Goal: Information Seeking & Learning: Learn about a topic

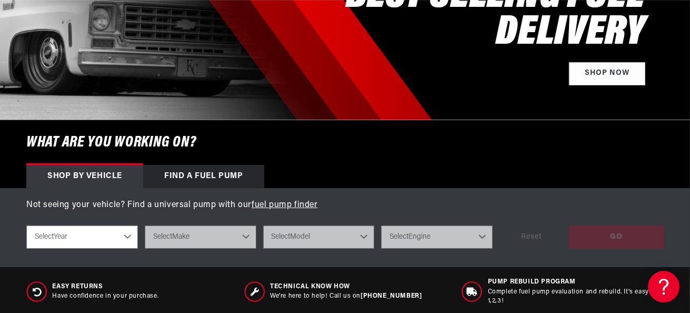
scroll to position [0, 416]
click at [128, 236] on select "Select Year 2023 2022 2021 2020 2019 2018 2017 2016 2015 2014 2013 2012 2011 20…" at bounding box center [82, 236] width 112 height 23
click at [129, 234] on select "Select Year 2023 2022 2021 2020 2019 2018 2017 2016 2015 2014 2013 2012 2011 20…" at bounding box center [82, 236] width 112 height 23
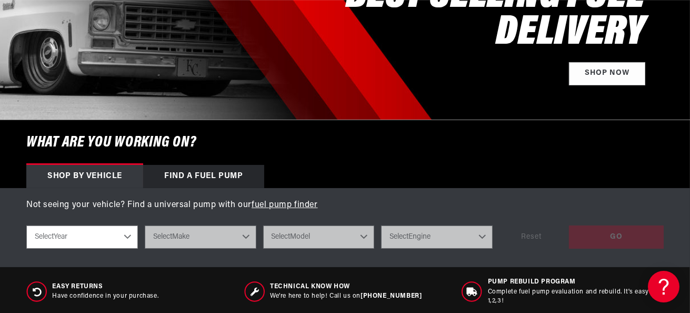
click at [129, 234] on select "Select Year 2023 2022 2021 2020 2019 2018 2017 2016 2015 2014 2013 2012 2011 20…" at bounding box center [82, 236] width 112 height 23
select select "1965"
click at [26, 225] on select "Select Year 2023 2022 2021 2020 2019 2018 2017 2016 2015 2014 2013 2012 2011 20…" at bounding box center [82, 236] width 112 height 23
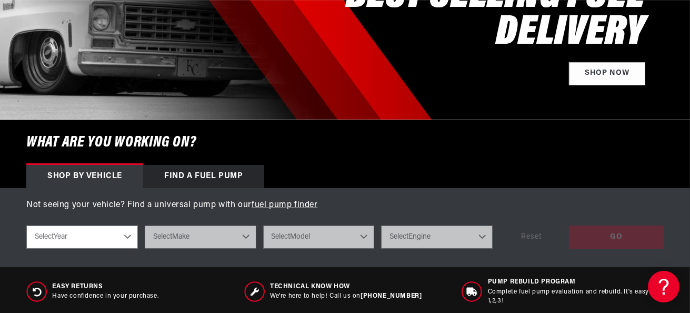
select select "1965"
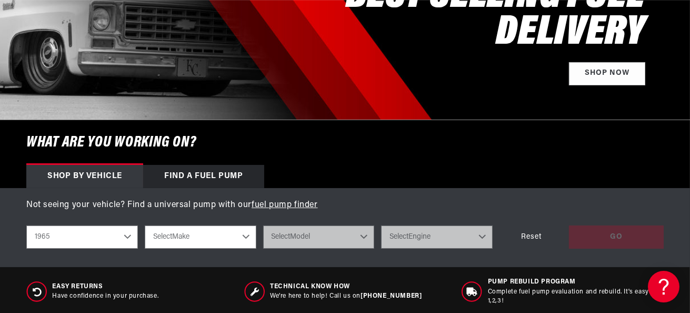
click at [246, 235] on select "Select Make Buick Chevrolet Dodge Ford Mercury Oldsmobile Pontiac" at bounding box center [201, 236] width 112 height 23
select select "Ford"
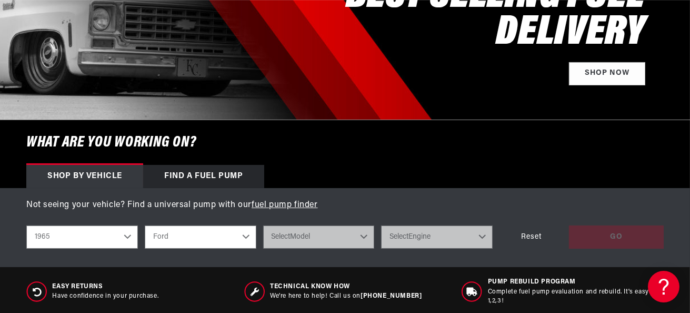
click at [145, 225] on select "Select Make Buick Chevrolet Dodge Ford Mercury Oldsmobile Pontiac" at bounding box center [201, 236] width 112 height 23
select select "Ford"
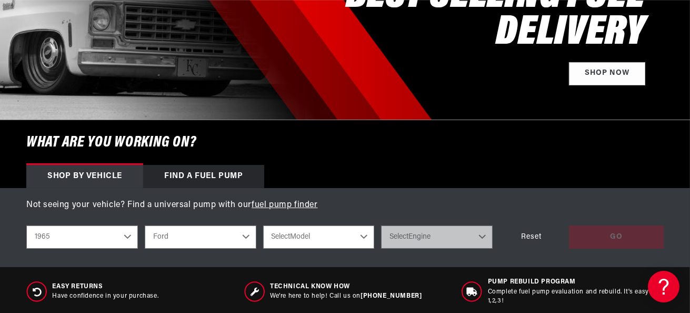
click at [365, 235] on select "Select Model Mustang" at bounding box center [319, 236] width 112 height 23
select select "Mustang"
click at [263, 225] on select "Select Model Mustang" at bounding box center [319, 236] width 112 height 23
select select "Mustang"
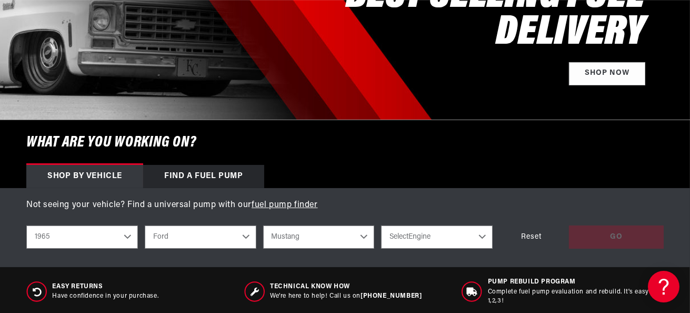
click at [486, 236] on select "Select Engine 2.8L 3.3L 4.3L 4.7L" at bounding box center [437, 236] width 112 height 23
select select "3.3L"
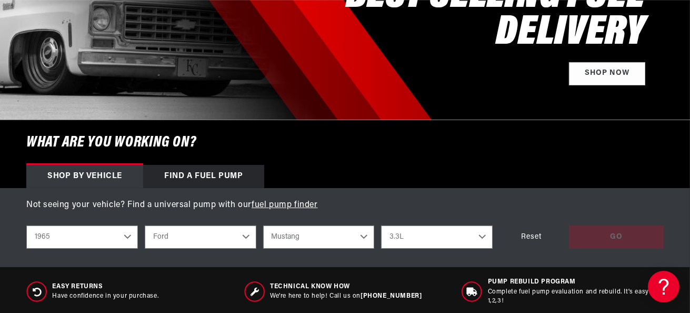
click at [381, 225] on select "Select Engine 2.8L 3.3L 4.3L 4.7L" at bounding box center [437, 236] width 112 height 23
select select "3.3L"
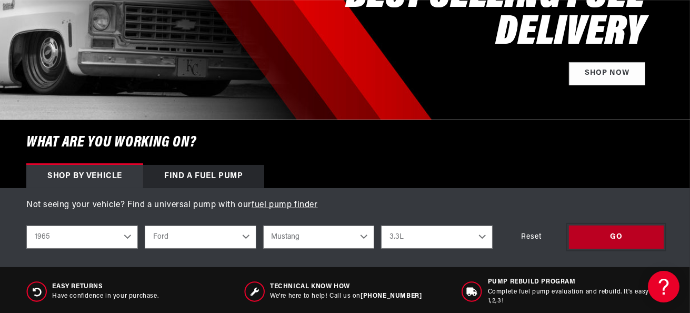
click at [622, 235] on div "GO" at bounding box center [616, 237] width 95 height 24
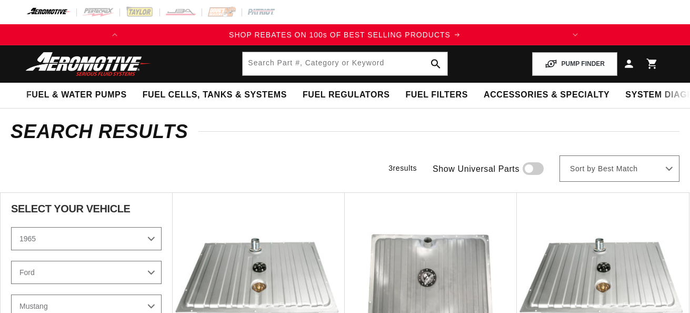
select select "1965"
select select "Ford"
select select "3.3L"
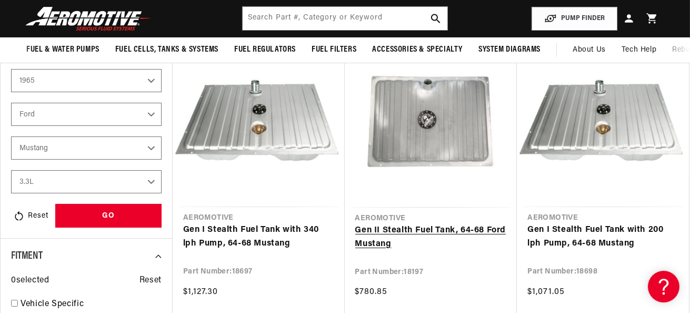
click at [386, 240] on link "Gen II Stealth Fuel Tank, 64-68 Ford Mustang" at bounding box center [431, 237] width 152 height 27
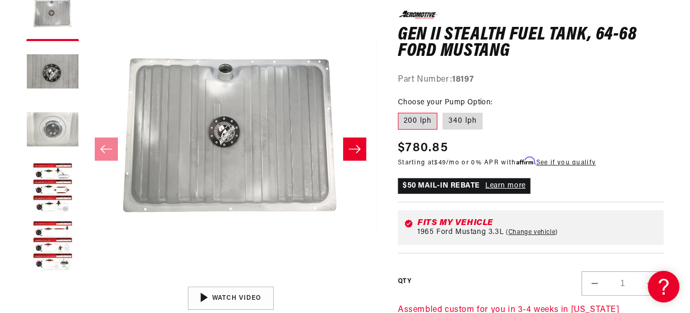
click at [56, 137] on button "Load image 3 in gallery view" at bounding box center [52, 130] width 53 height 53
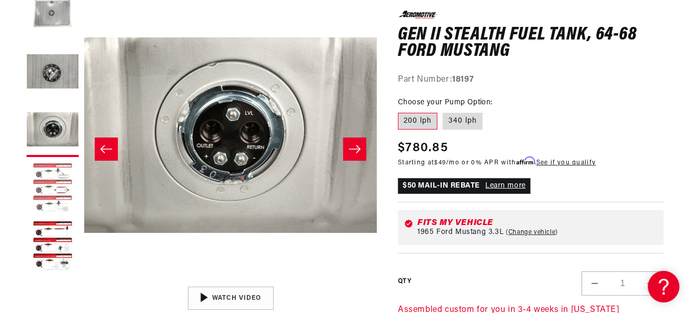
click at [59, 176] on button "Load image 4 in gallery view" at bounding box center [52, 188] width 53 height 53
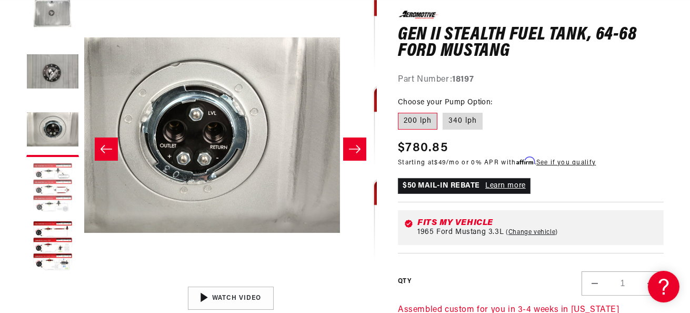
click at [59, 176] on button "Load image 4 in gallery view" at bounding box center [52, 188] width 53 height 53
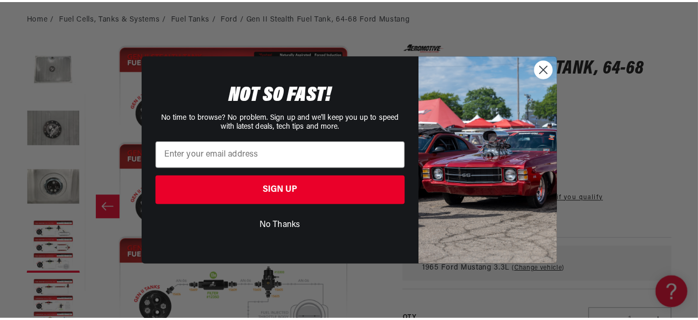
scroll to position [0, 891]
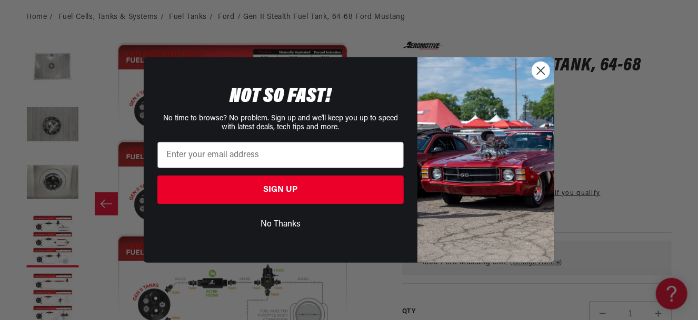
click at [544, 74] on icon "Close dialog" at bounding box center [540, 70] width 7 height 7
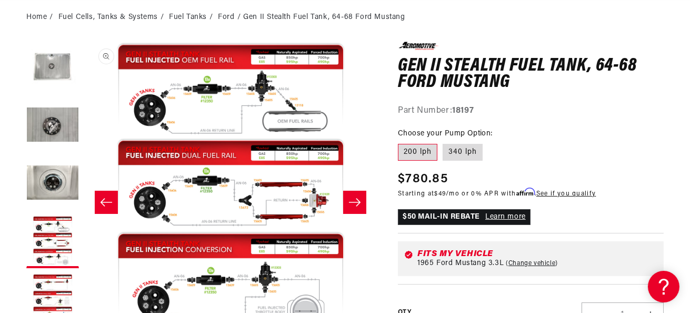
scroll to position [0, 0]
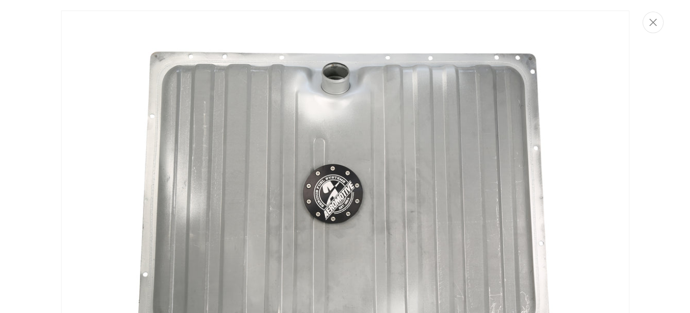
click at [224, 108] on img "Media gallery" at bounding box center [345, 200] width 568 height 379
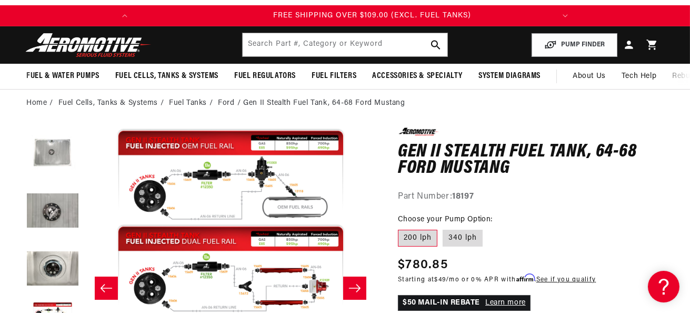
scroll to position [0, 416]
click at [226, 101] on link "Ford" at bounding box center [226, 103] width 16 height 12
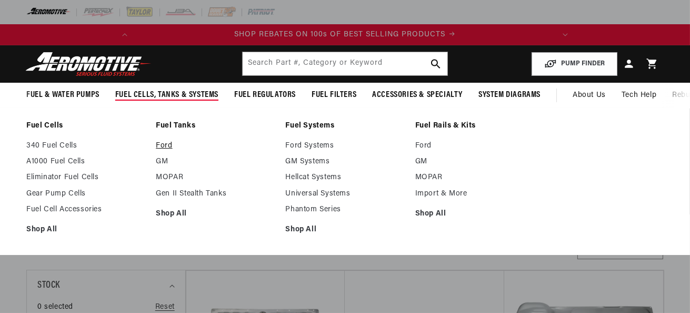
click at [168, 145] on link "Ford" at bounding box center [215, 145] width 119 height 9
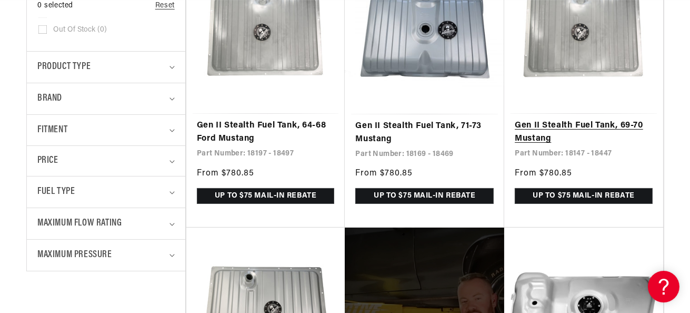
scroll to position [0, 416]
click at [528, 123] on link "Gen II Stealth Fuel Tank, 69-70 Mustang" at bounding box center [584, 132] width 138 height 27
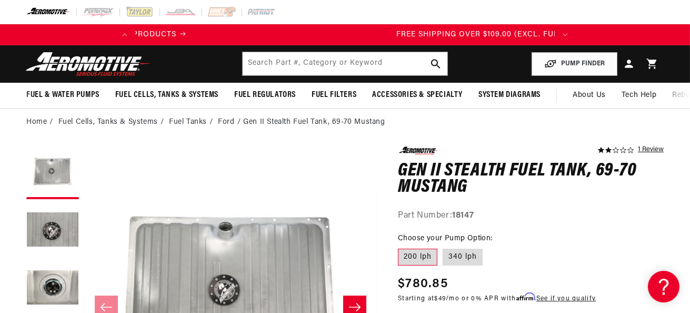
scroll to position [0, 25]
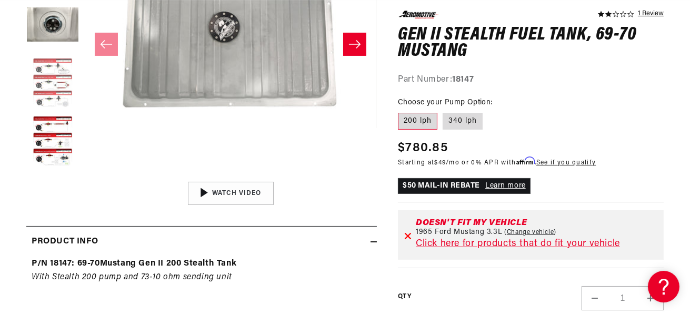
click at [47, 69] on button "Load image 4 in gallery view" at bounding box center [52, 83] width 53 height 53
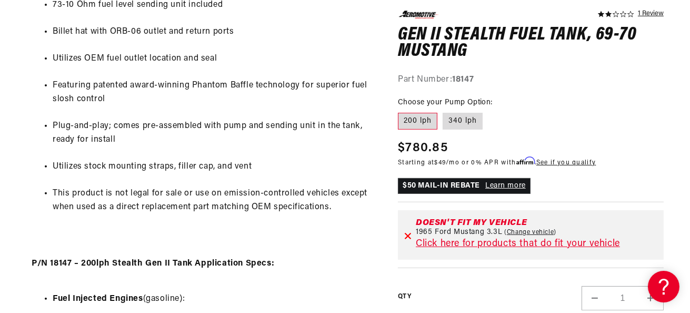
scroll to position [668, 0]
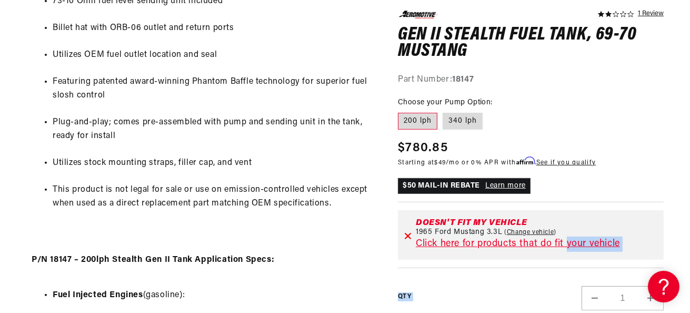
drag, startPoint x: 516, startPoint y: 289, endPoint x: 518, endPoint y: 263, distance: 26.4
click at [518, 263] on div "2.0 star rating 1 Review Gen II Stealth Fuel Tank, 69-70 Mustang Gen II Stealth…" at bounding box center [531, 224] width 266 height 427
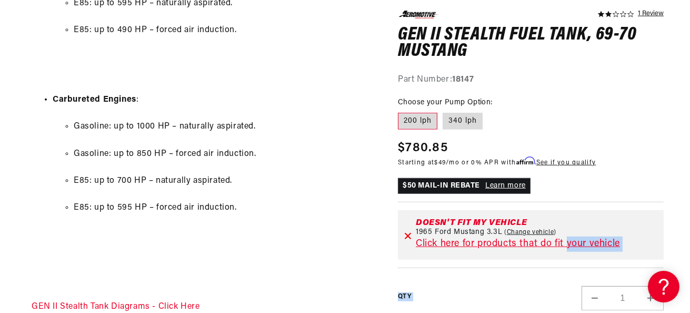
scroll to position [0, 268]
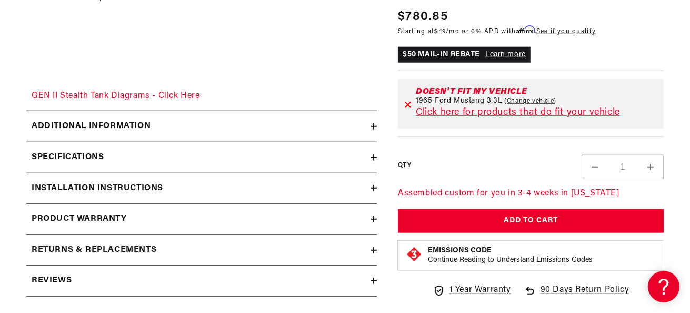
click at [373, 186] on icon at bounding box center [373, 188] width 6 height 6
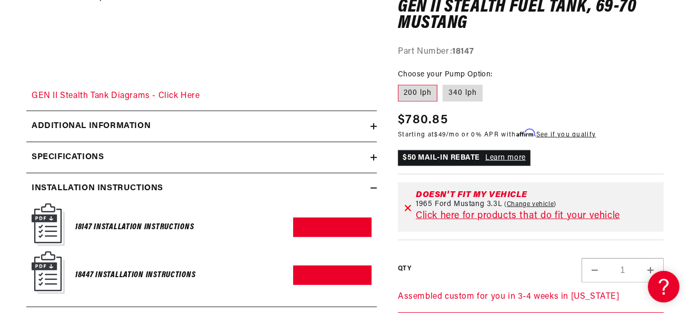
click at [373, 186] on icon at bounding box center [373, 188] width 6 height 6
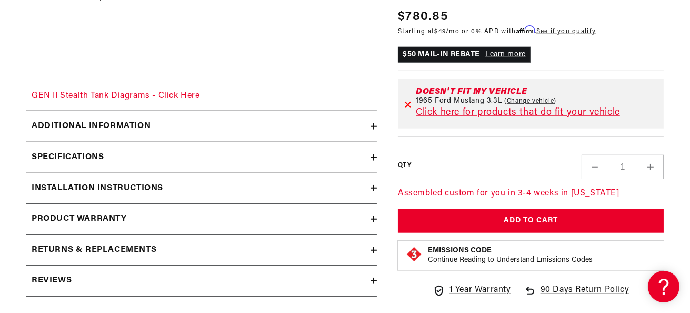
click at [373, 186] on icon at bounding box center [373, 188] width 6 height 6
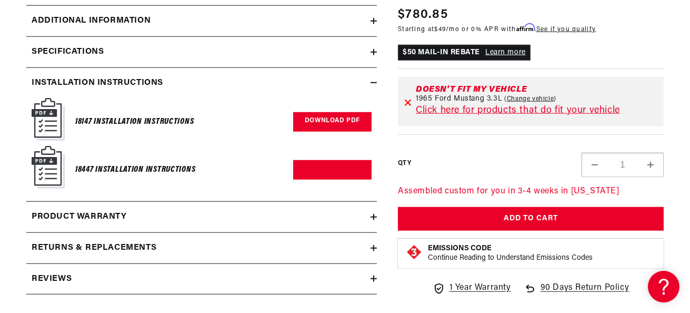
click at [312, 121] on link "Download PDF" at bounding box center [332, 121] width 78 height 19
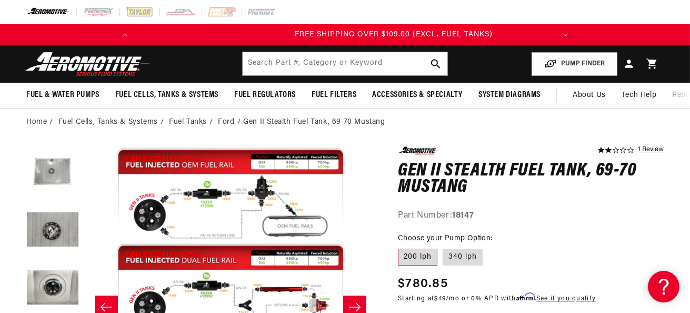
scroll to position [0, 416]
click at [650, 149] on link "1 Review" at bounding box center [651, 149] width 26 height 7
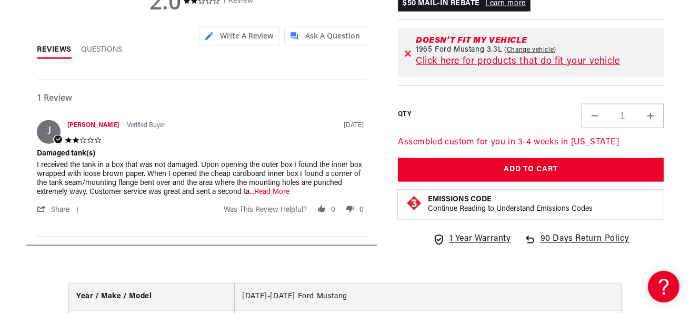
scroll to position [0, 0]
click at [272, 190] on span "...Read More" at bounding box center [269, 192] width 40 height 8
click at [0, 0] on p "nk which was damaged in the same manner. This is a packaging problem, not a shi…" at bounding box center [0, 0] width 0 height 0
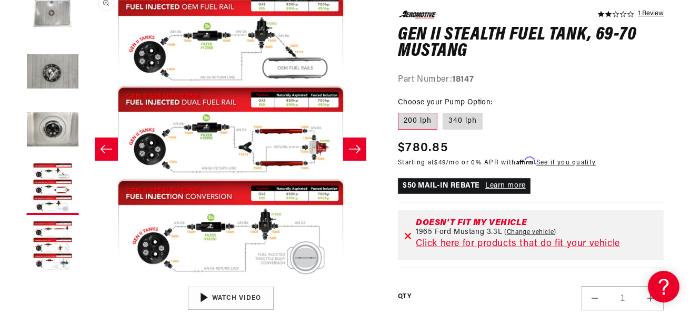
click at [84, 281] on button "Open media 4 in modal" at bounding box center [84, 281] width 0 height 0
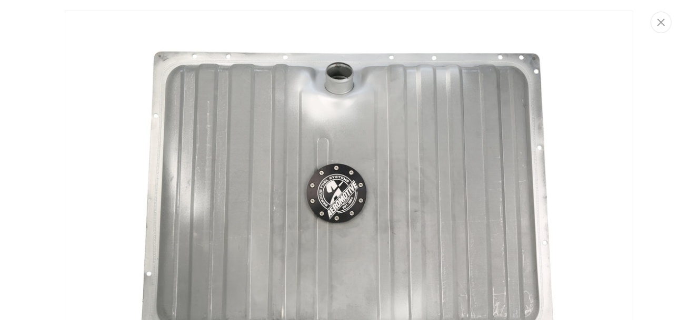
scroll to position [0, 891]
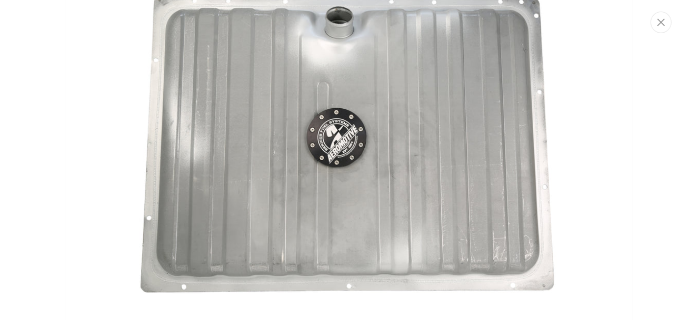
click at [168, 229] on img "Media gallery" at bounding box center [349, 144] width 568 height 379
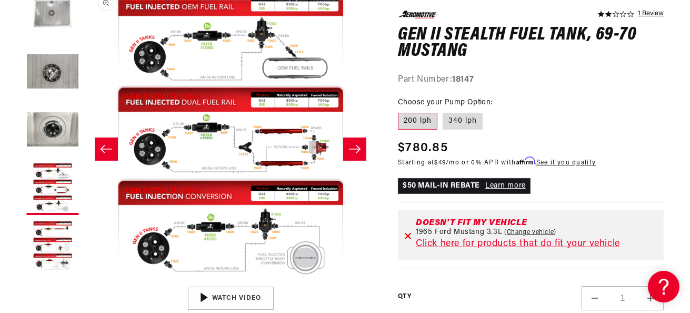
scroll to position [1366, 0]
click at [238, 298] on div "01:47" at bounding box center [230, 297] width 159 height 89
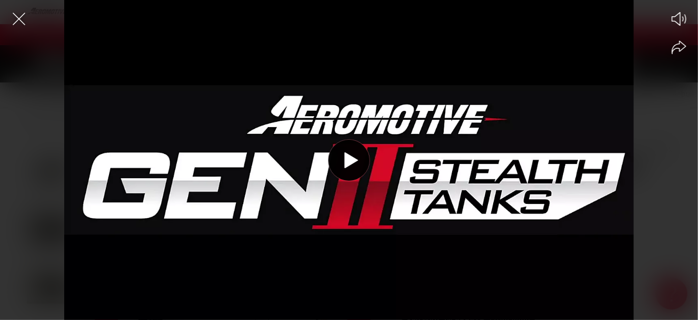
scroll to position [0, 0]
click at [13, 19] on icon "Close the video player" at bounding box center [18, 18] width 23 height 23
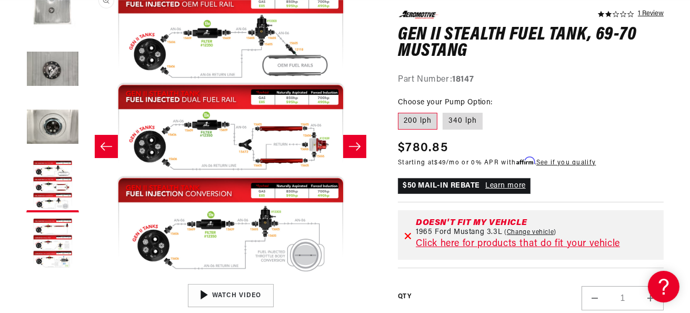
scroll to position [0, 878]
click at [84, 278] on button "Open media 4 in modal" at bounding box center [84, 278] width 0 height 0
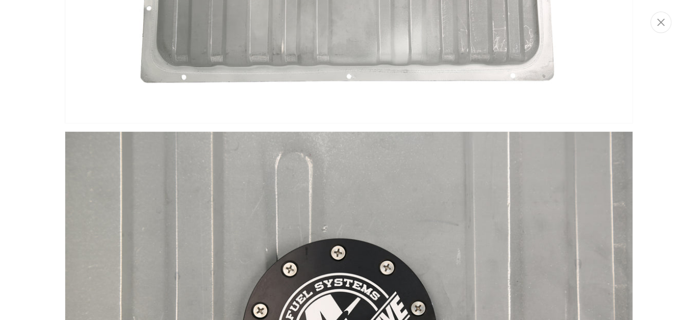
scroll to position [105, 0]
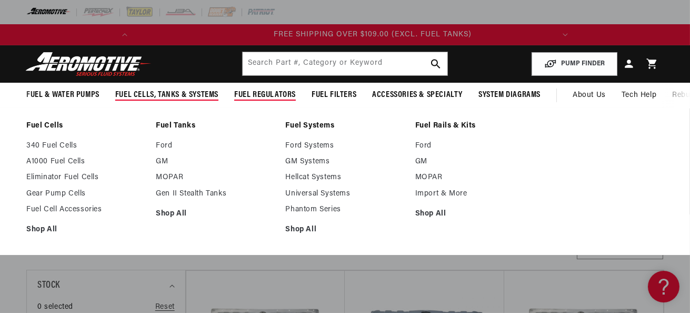
scroll to position [0, 416]
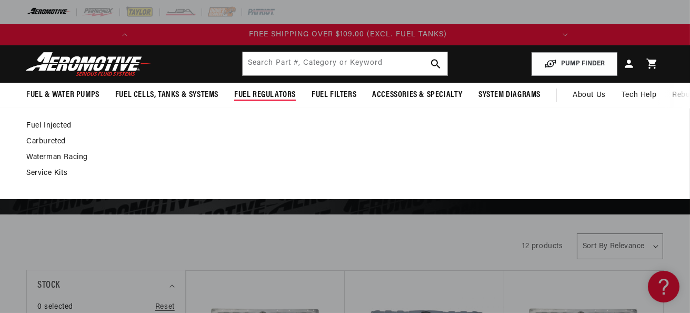
click at [40, 124] on link "Fuel Injected" at bounding box center [339, 125] width 627 height 9
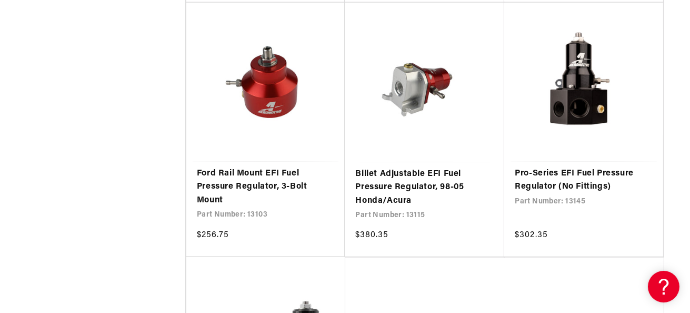
scroll to position [2104, 0]
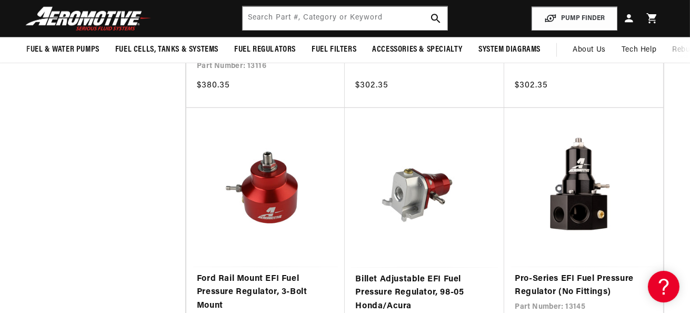
scroll to position [0, 416]
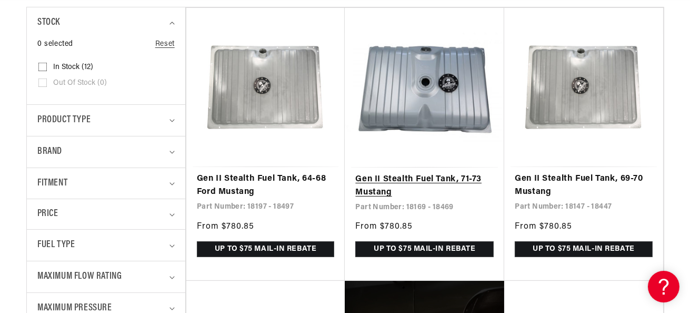
scroll to position [0, 416]
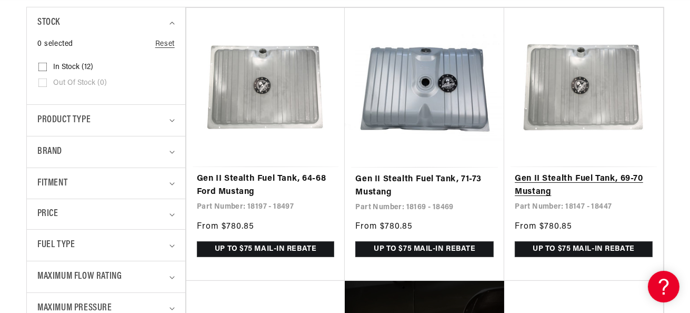
click at [563, 176] on link "Gen II Stealth Fuel Tank, 69-70 Mustang" at bounding box center [584, 185] width 138 height 27
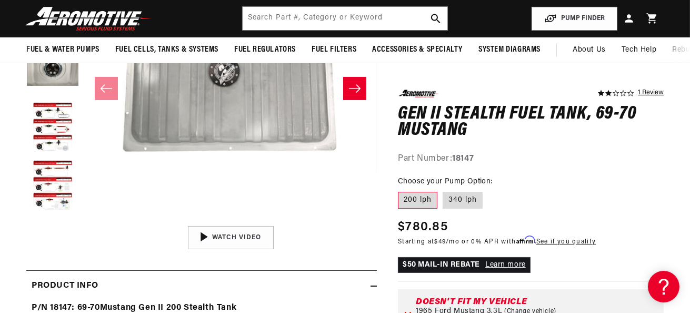
scroll to position [210, 0]
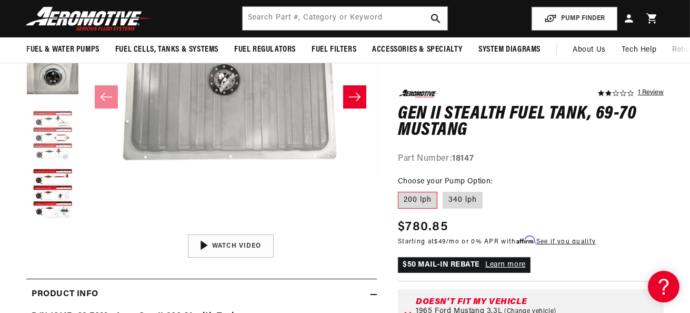
click at [49, 129] on button "Load image 4 in gallery view" at bounding box center [52, 136] width 53 height 53
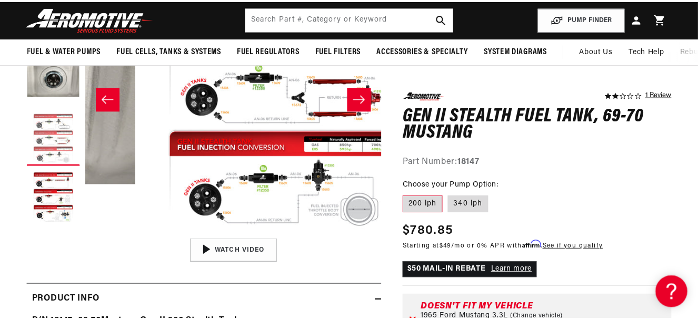
scroll to position [0, 878]
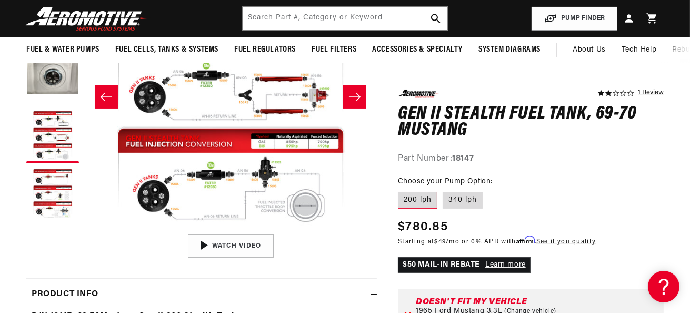
click at [84, 229] on button "Open media 4 in modal" at bounding box center [84, 229] width 0 height 0
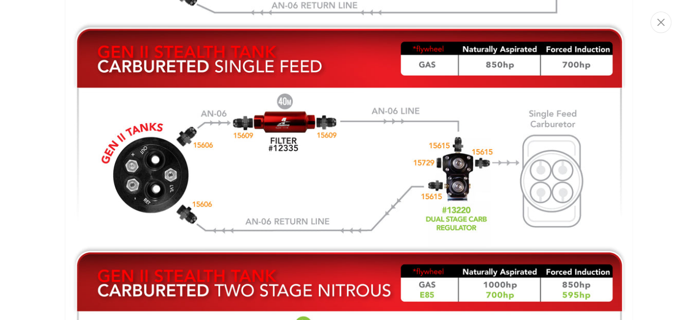
scroll to position [0, 416]
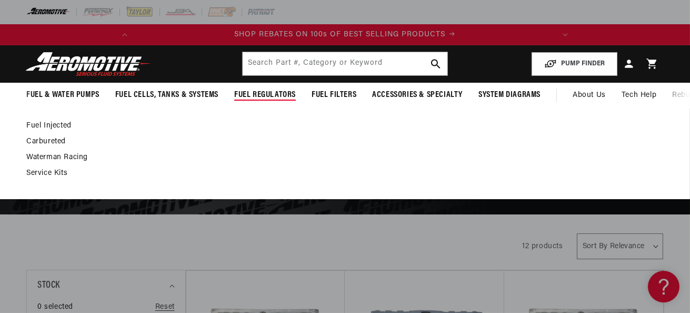
click at [247, 93] on span "Fuel Regulators" at bounding box center [265, 94] width 62 height 11
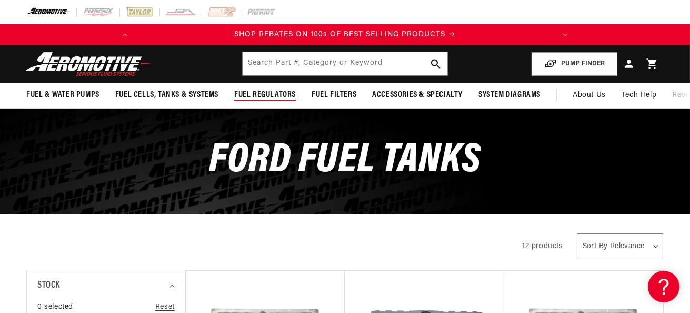
click at [247, 93] on span "Fuel Regulators" at bounding box center [265, 94] width 62 height 11
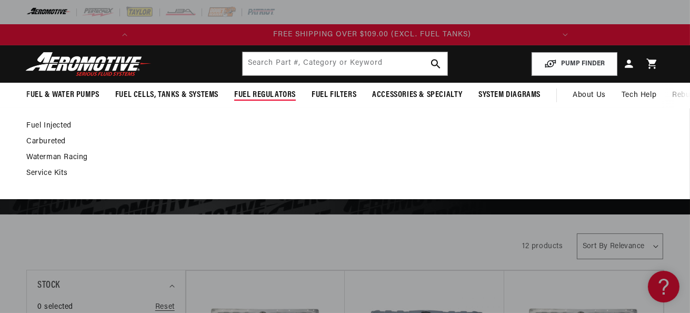
scroll to position [0, 416]
click at [44, 141] on link "Carbureted" at bounding box center [339, 141] width 627 height 9
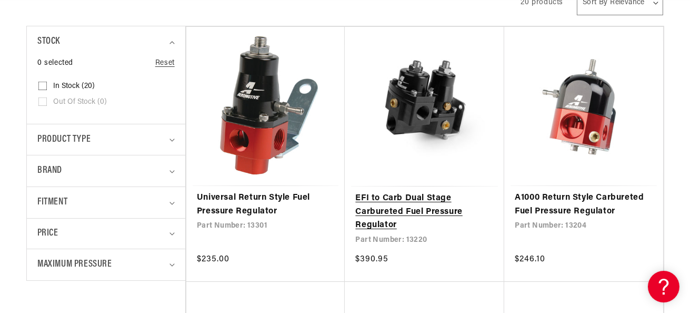
scroll to position [0, 416]
click at [403, 206] on link "EFI to Carb Dual Stage Carbureted Fuel Pressure Regulator" at bounding box center [424, 212] width 138 height 41
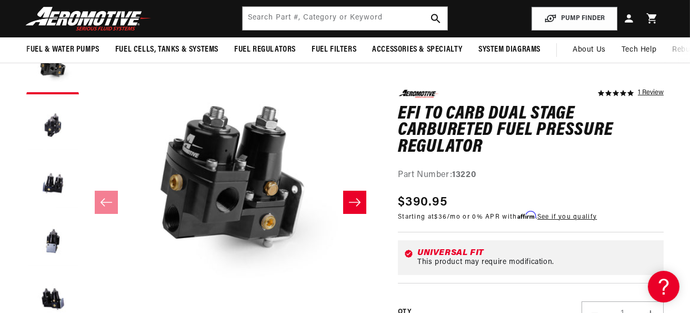
click at [355, 206] on icon "Slide right" at bounding box center [354, 202] width 13 height 11
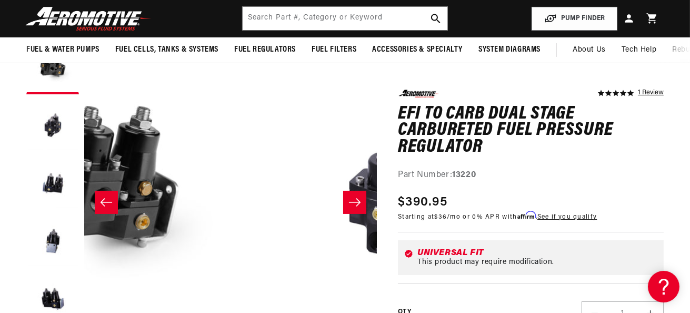
scroll to position [0, 254]
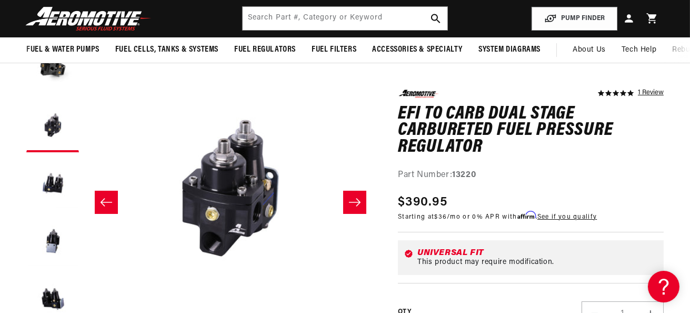
click at [355, 206] on icon "Slide right" at bounding box center [354, 202] width 13 height 11
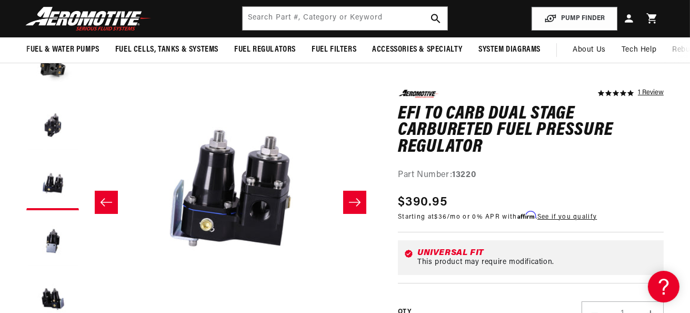
click at [355, 206] on icon "Slide right" at bounding box center [354, 202] width 13 height 11
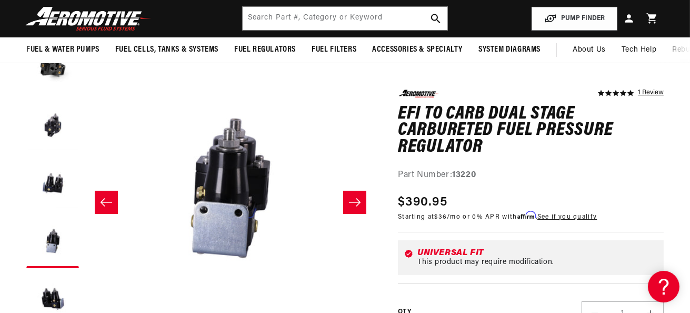
click at [355, 206] on icon "Slide right" at bounding box center [354, 202] width 13 height 11
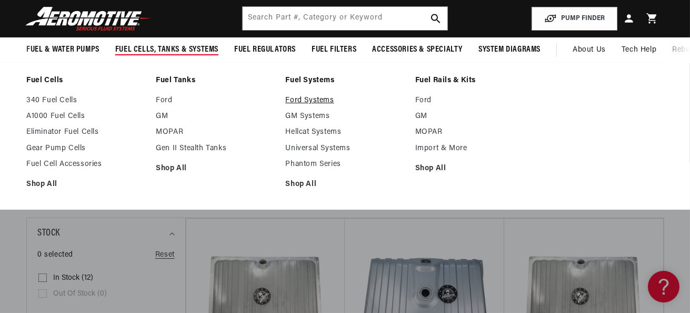
click at [319, 99] on link "Ford Systems" at bounding box center [344, 100] width 119 height 9
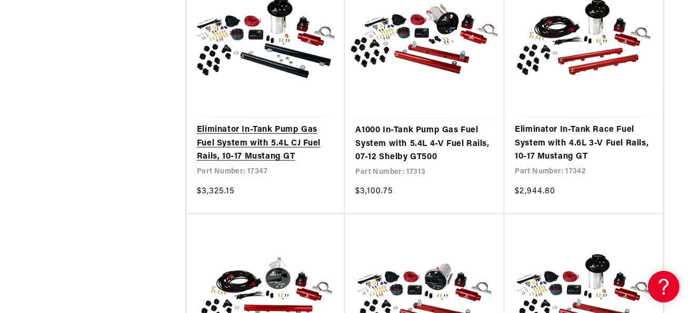
scroll to position [0, 416]
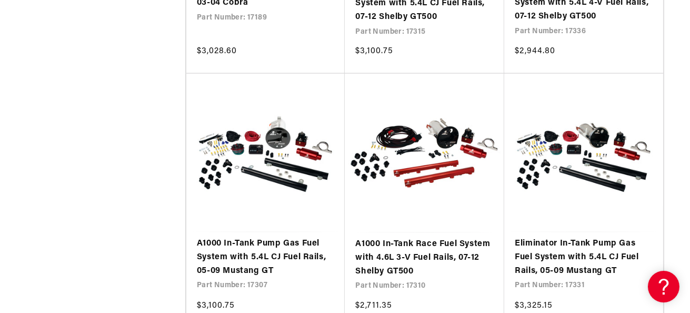
scroll to position [3052, 0]
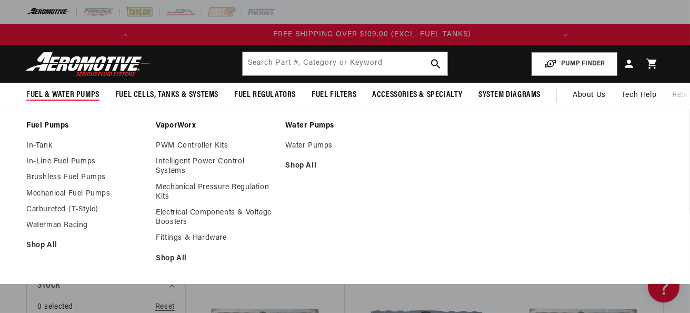
scroll to position [0, 416]
click at [63, 193] on link "Mechanical Fuel Pumps" at bounding box center [85, 193] width 119 height 9
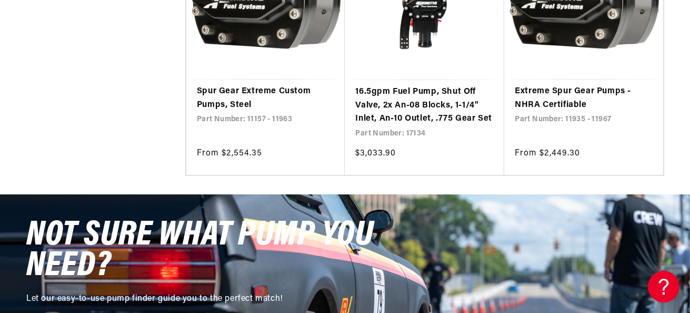
scroll to position [841, 0]
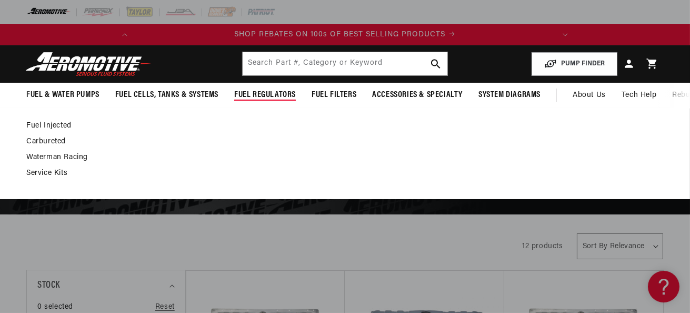
click at [57, 123] on link "Fuel Injected" at bounding box center [339, 125] width 627 height 9
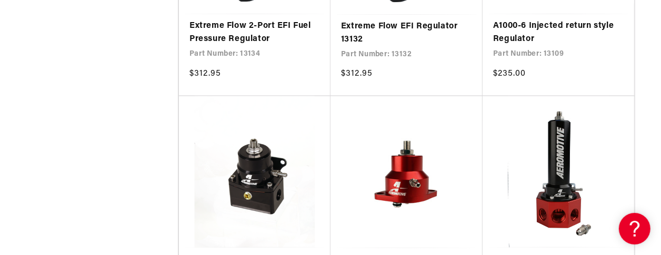
scroll to position [943, 0]
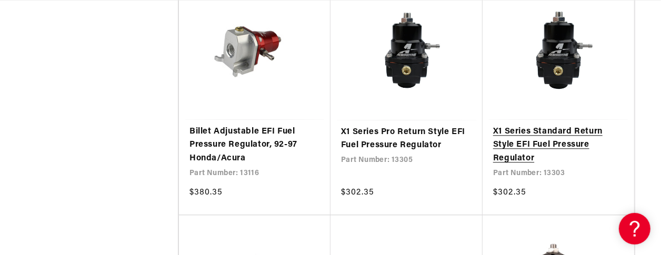
click at [508, 139] on link "X1 Series Standard Return Style EFI Fuel Pressure Regulator" at bounding box center [558, 145] width 131 height 41
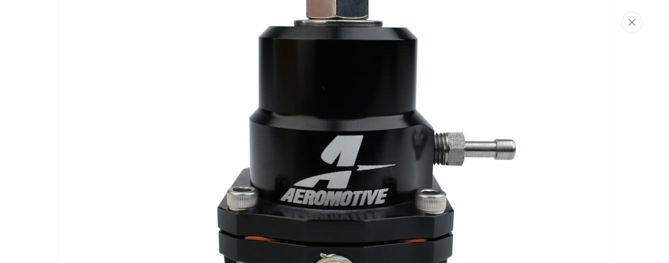
scroll to position [287, 0]
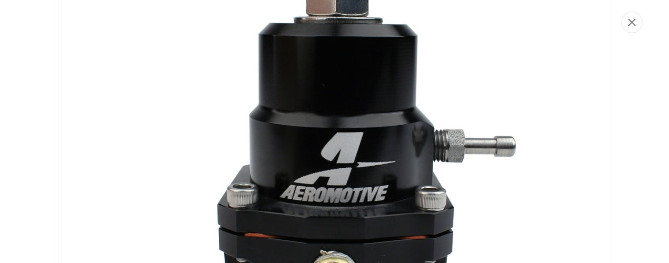
click at [633, 21] on icon "Close" at bounding box center [631, 22] width 7 height 8
click at [633, 24] on slideshow-component "SHOP REBATES ON 100s OF BEST SELLING PRODUCTS FREE SHIPPING OVER $109.00 (EXCL.…" at bounding box center [334, 34] width 669 height 21
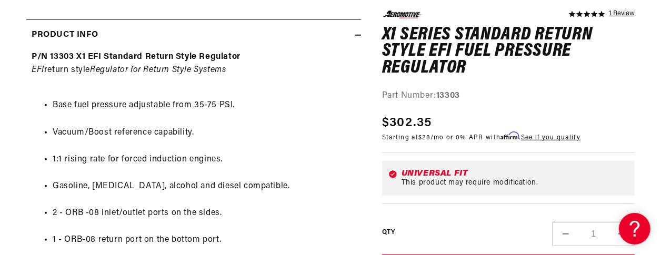
scroll to position [0, 0]
